Goal: Task Accomplishment & Management: Complete application form

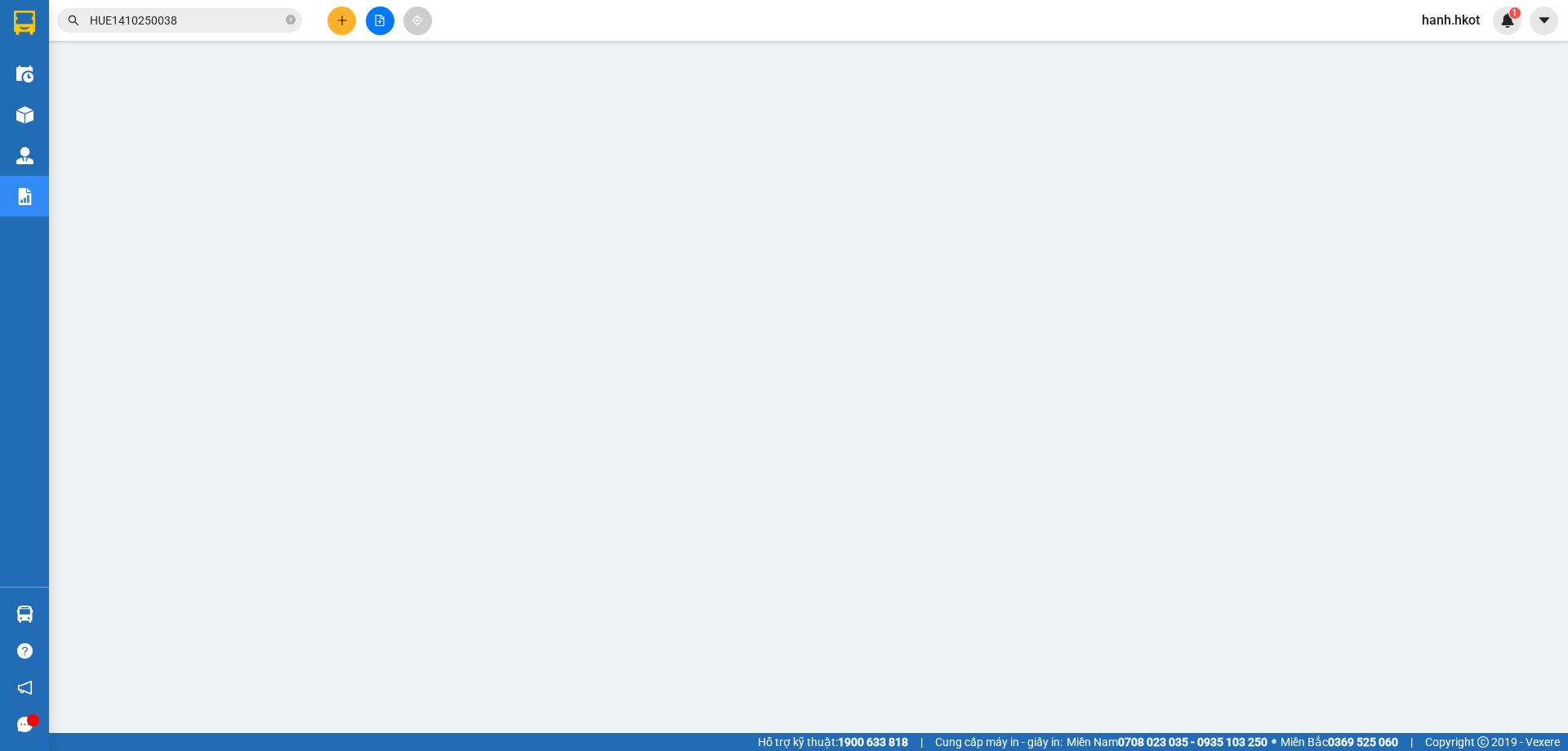
click at [225, 21] on input "HUE1410250038" at bounding box center [185, 20] width 193 height 18
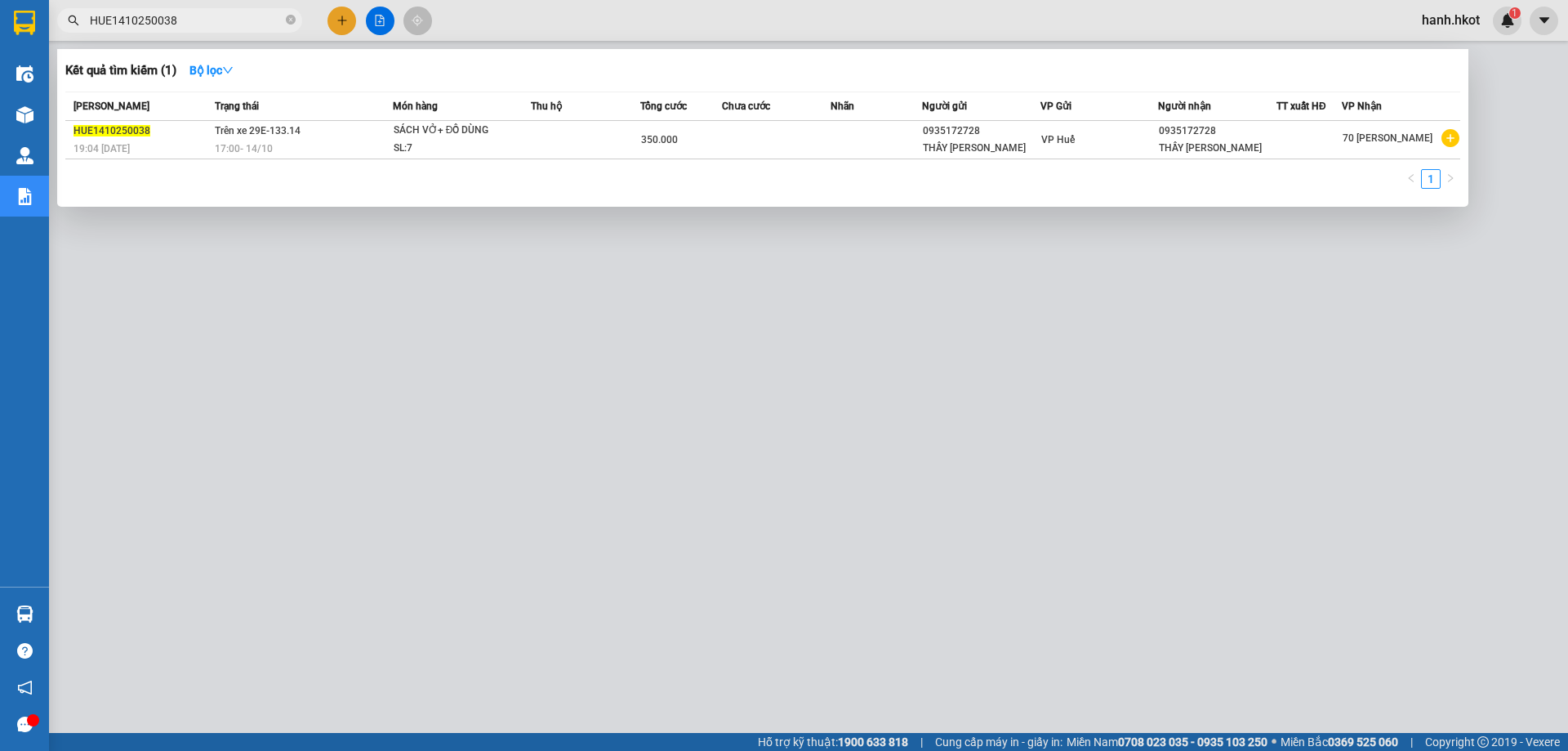
paste input "LC0810250064"
type input "HUE1410250038LC0810250064"
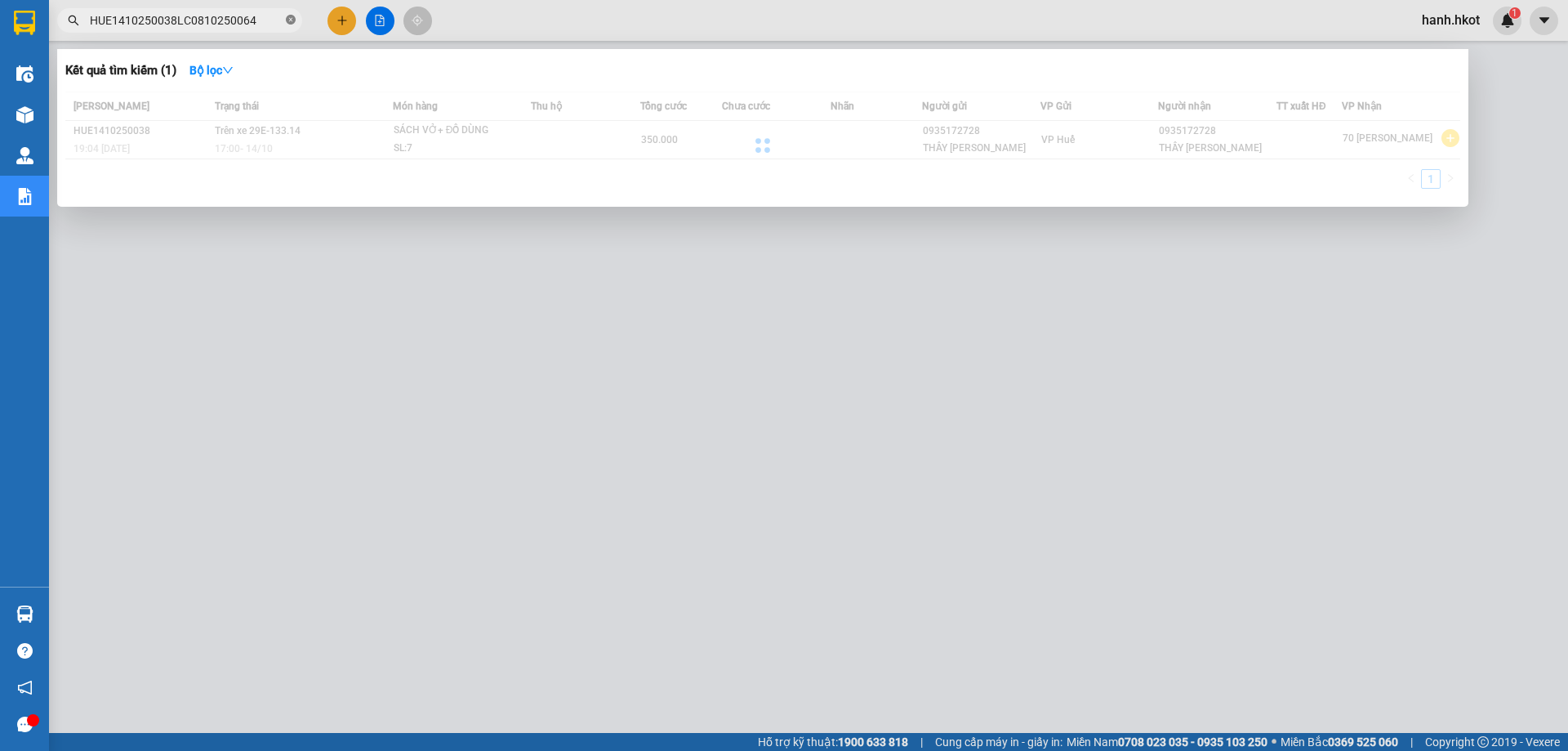
click at [294, 24] on icon "close-circle" at bounding box center [291, 20] width 9 height 9
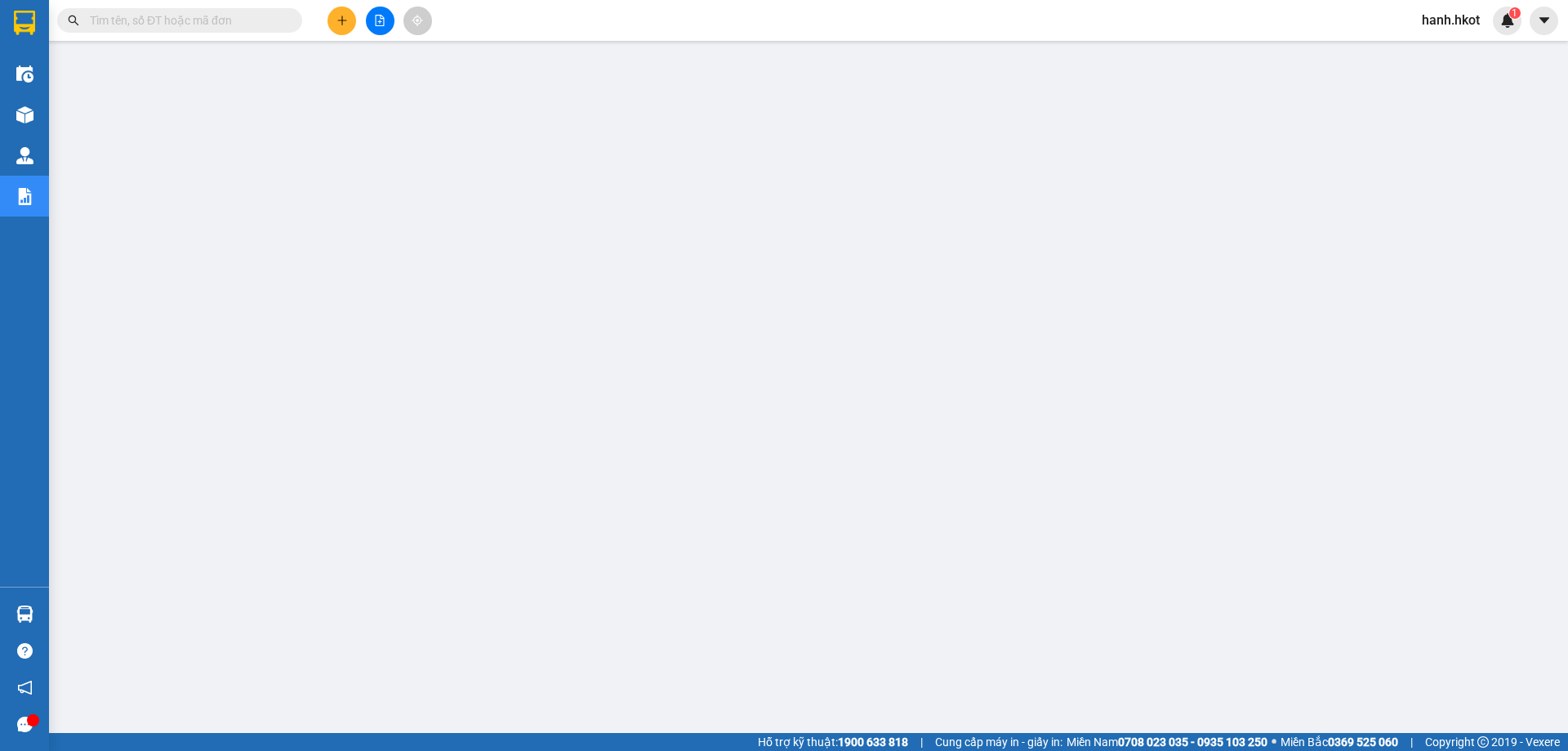
click at [226, 22] on input "text" at bounding box center [185, 20] width 193 height 18
paste input "LC0810250064"
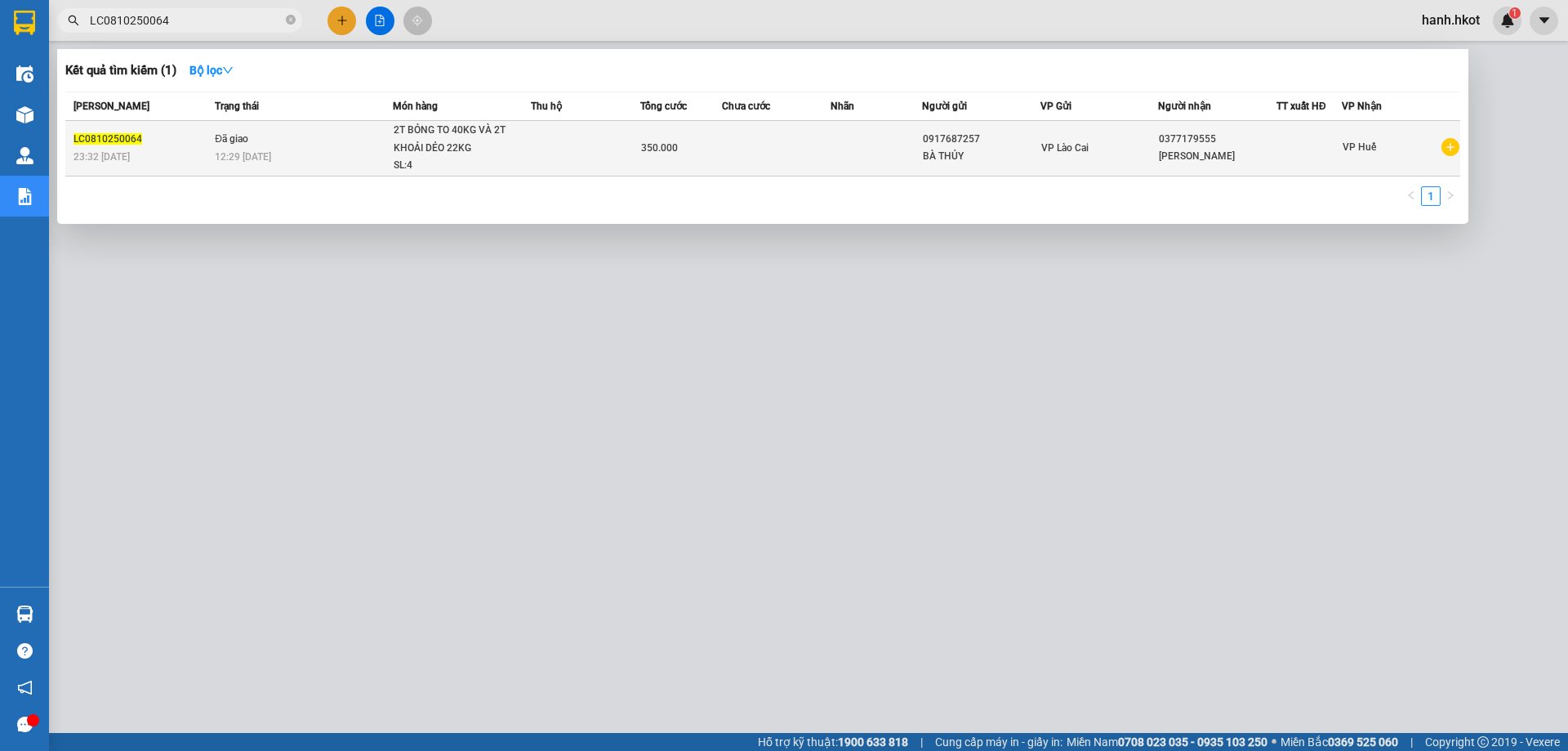
type input "LC0810250064"
click at [801, 154] on td at bounding box center [776, 148] width 109 height 56
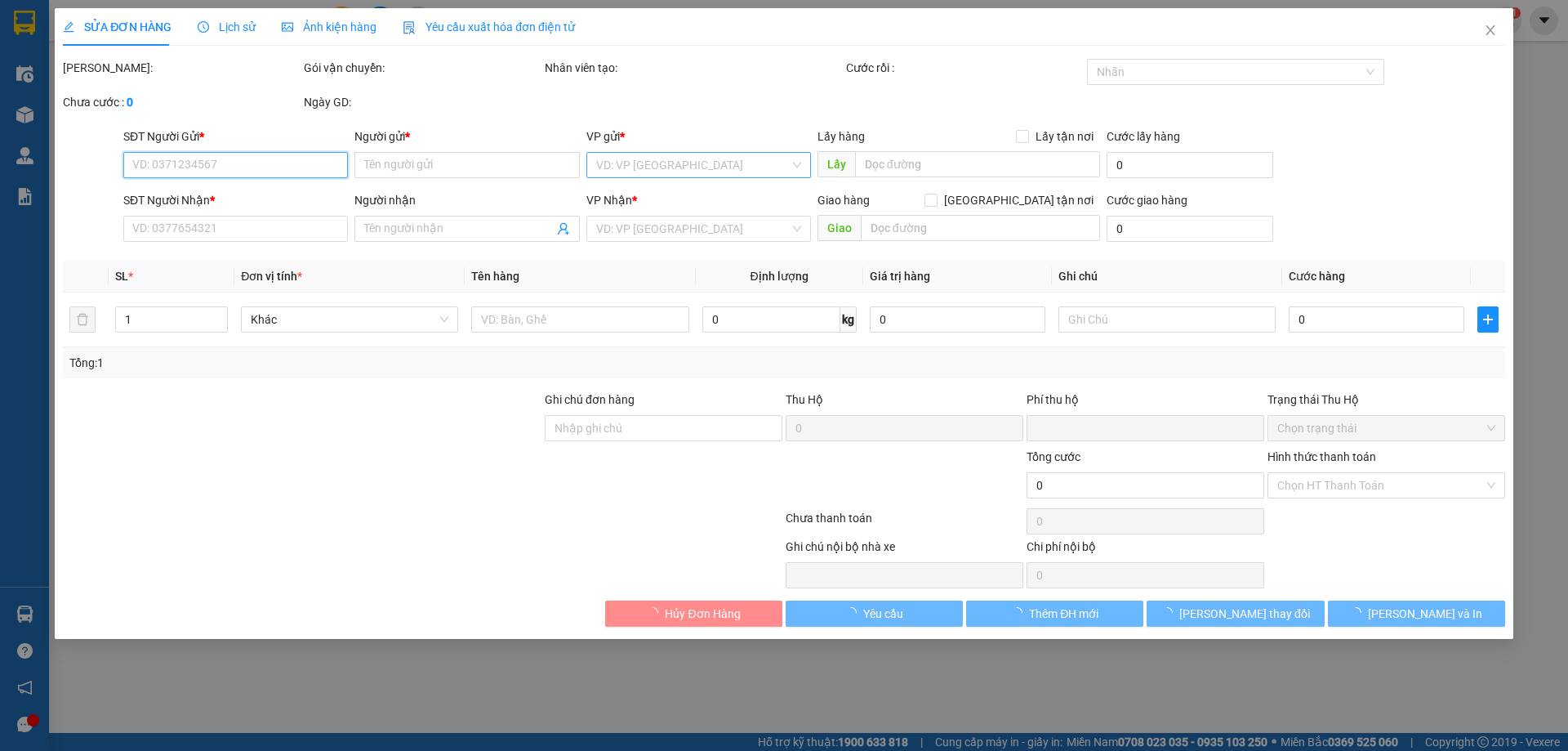
type input "0917687257"
type input "BÀ THỦY"
type input "0377179555"
type input "[PERSON_NAME]"
type input "0"
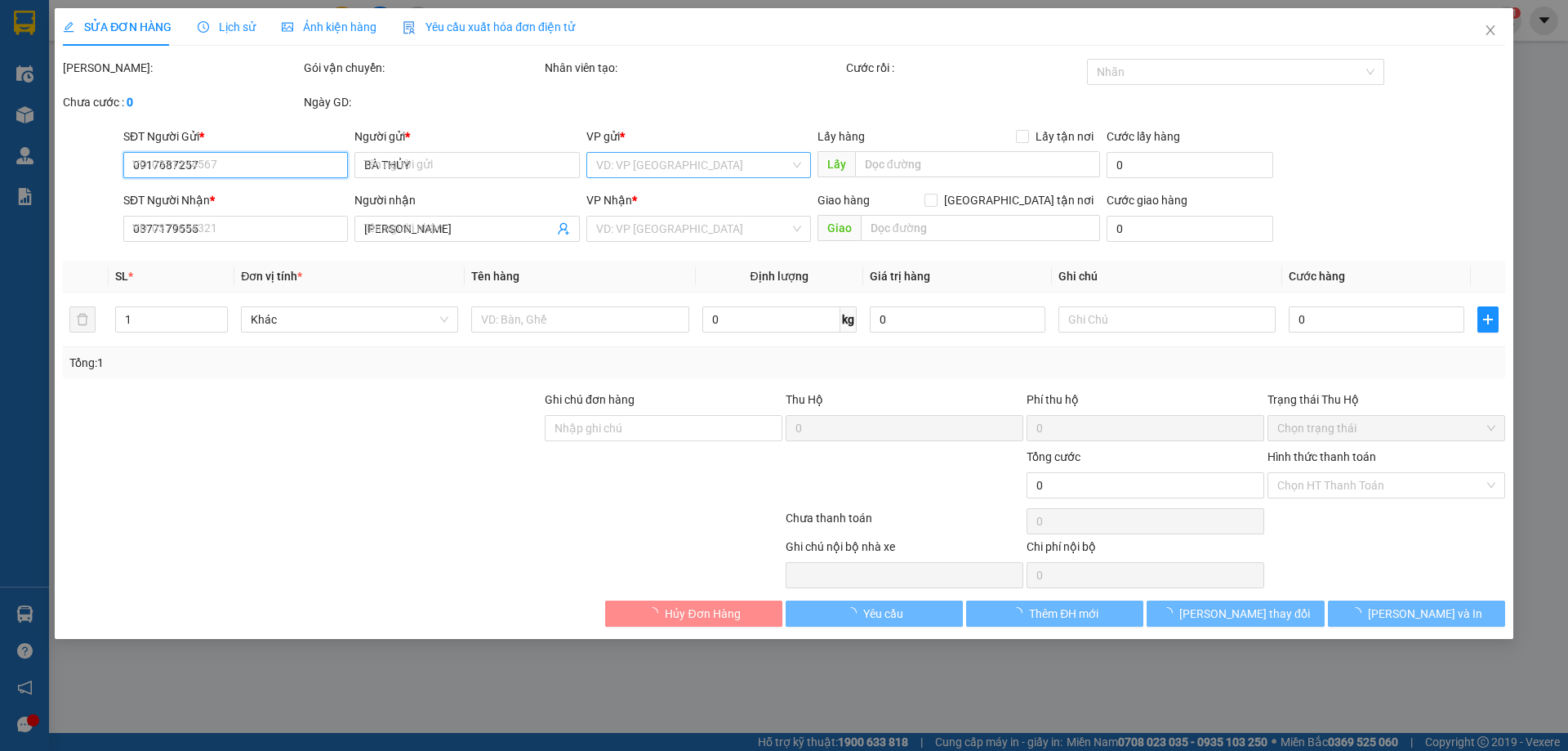
type input "350.000"
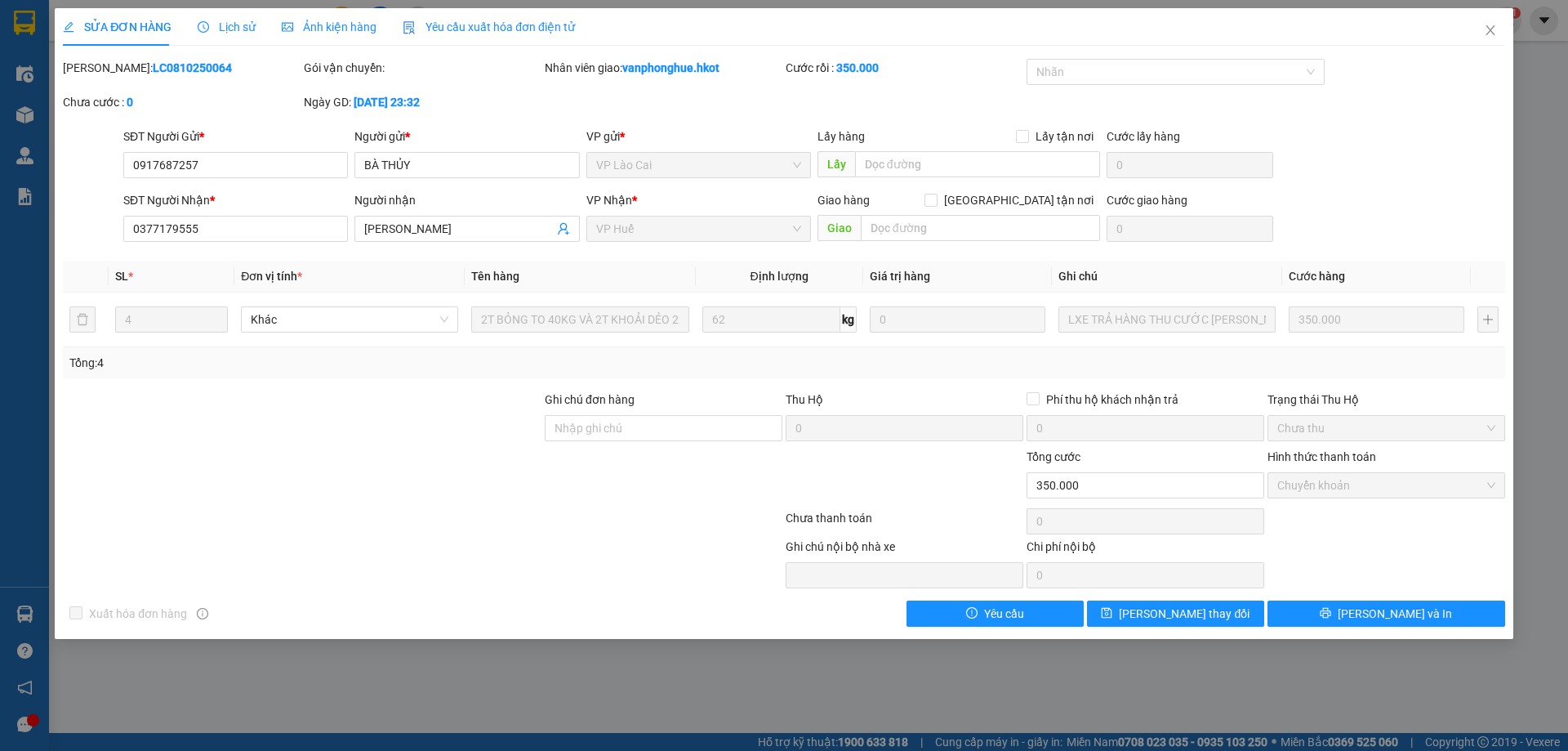
click at [1338, 598] on div "Total Paid Fee 350.000 Total UnPaid Fee 0 Cash Collection Total Fee Mã ĐH: LC08…" at bounding box center [784, 343] width 1442 height 567
click at [1336, 608] on button "[PERSON_NAME] và In" at bounding box center [1386, 614] width 238 height 26
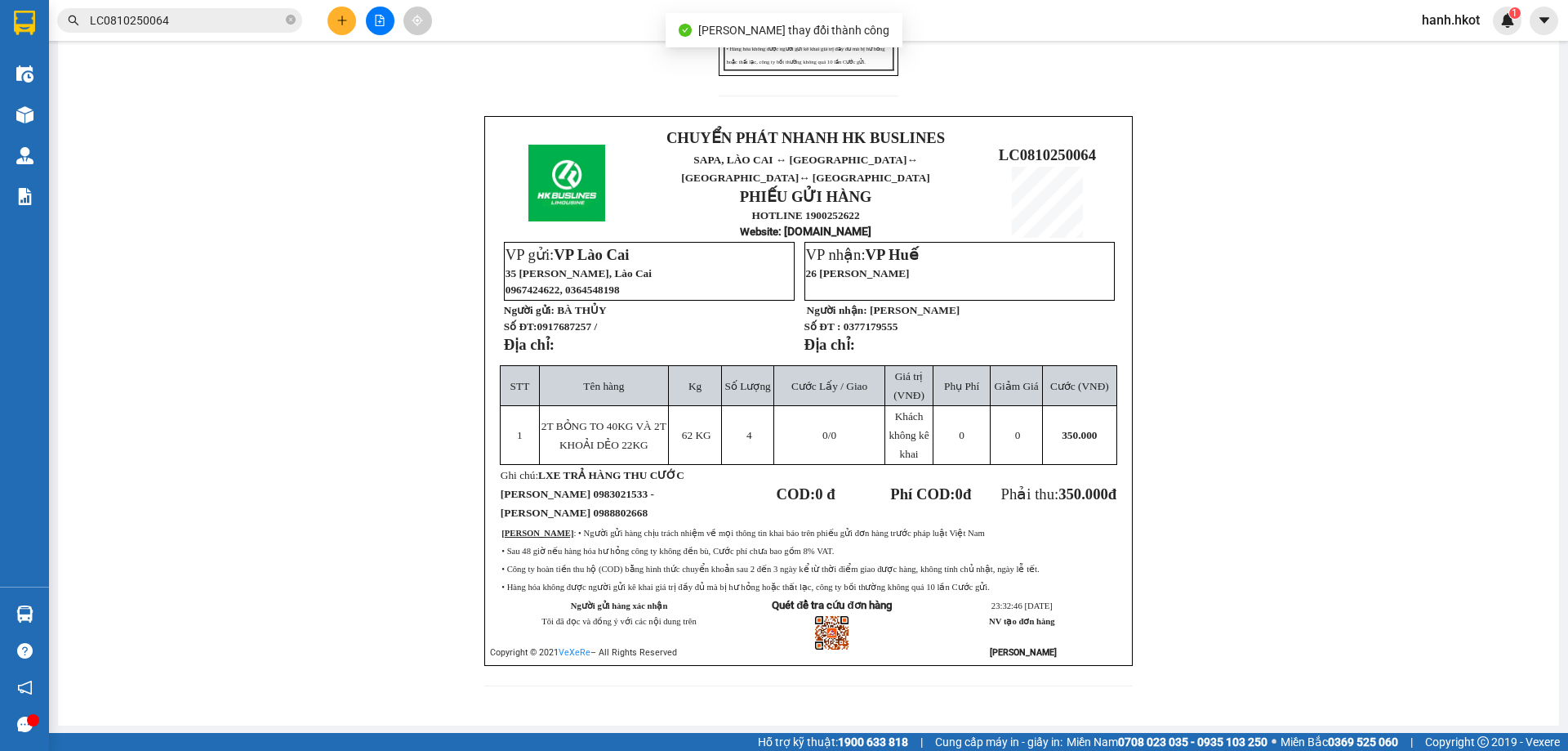
scroll to position [468, 0]
